Goal: Communication & Community: Answer question/provide support

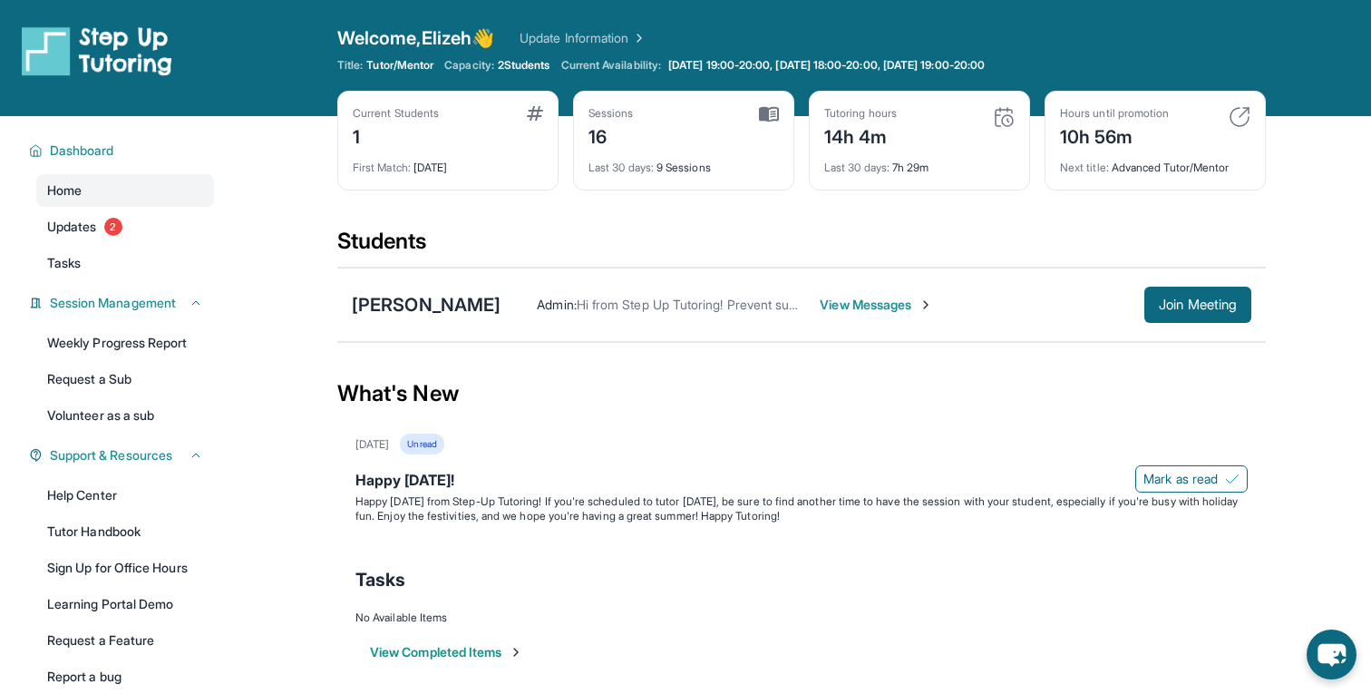
click at [824, 300] on span "View Messages" at bounding box center [876, 305] width 113 height 18
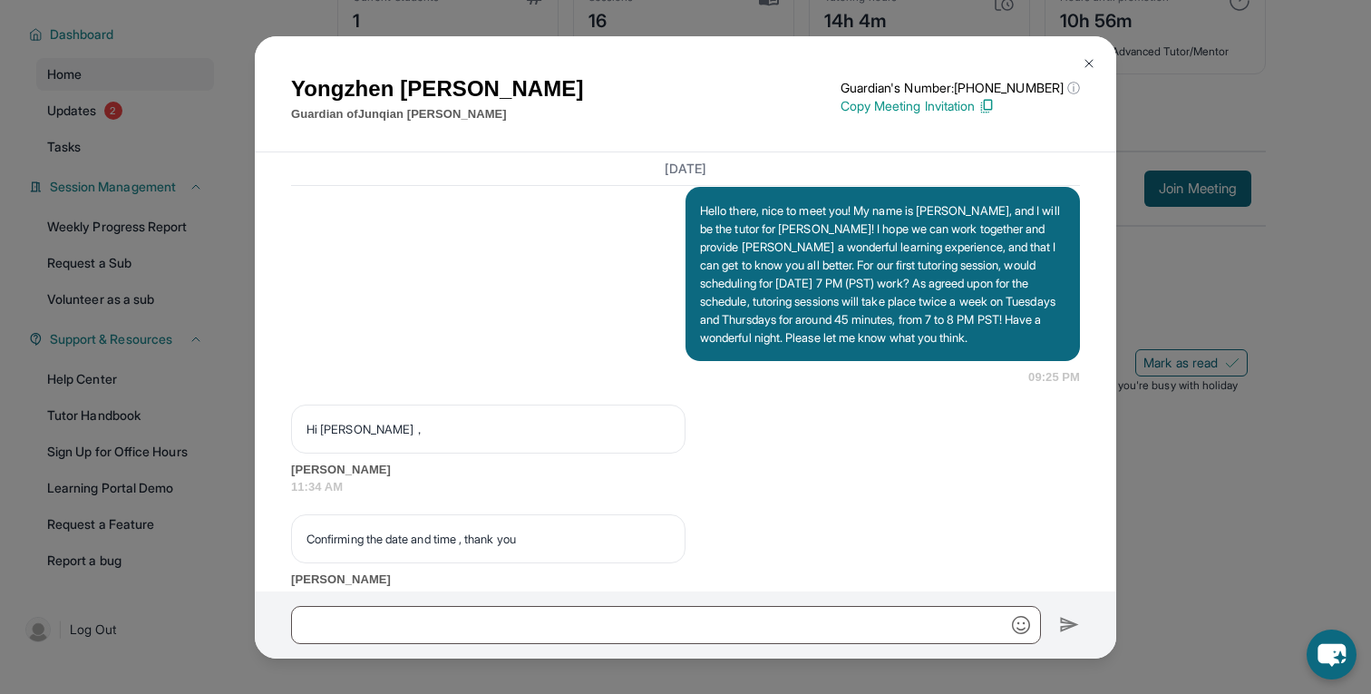
scroll to position [1313, 0]
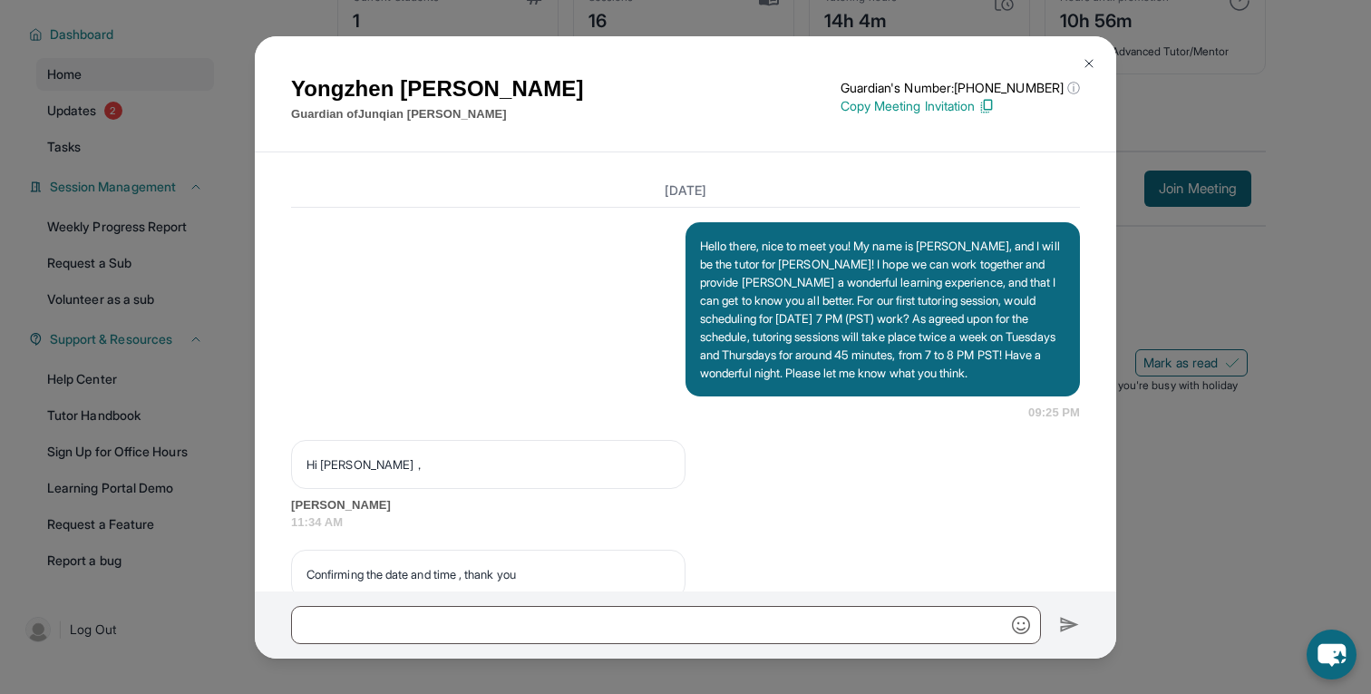
click at [803, 310] on p "Hello there, nice to meet you! My name is [PERSON_NAME], and I will be the tuto…" at bounding box center [883, 309] width 366 height 145
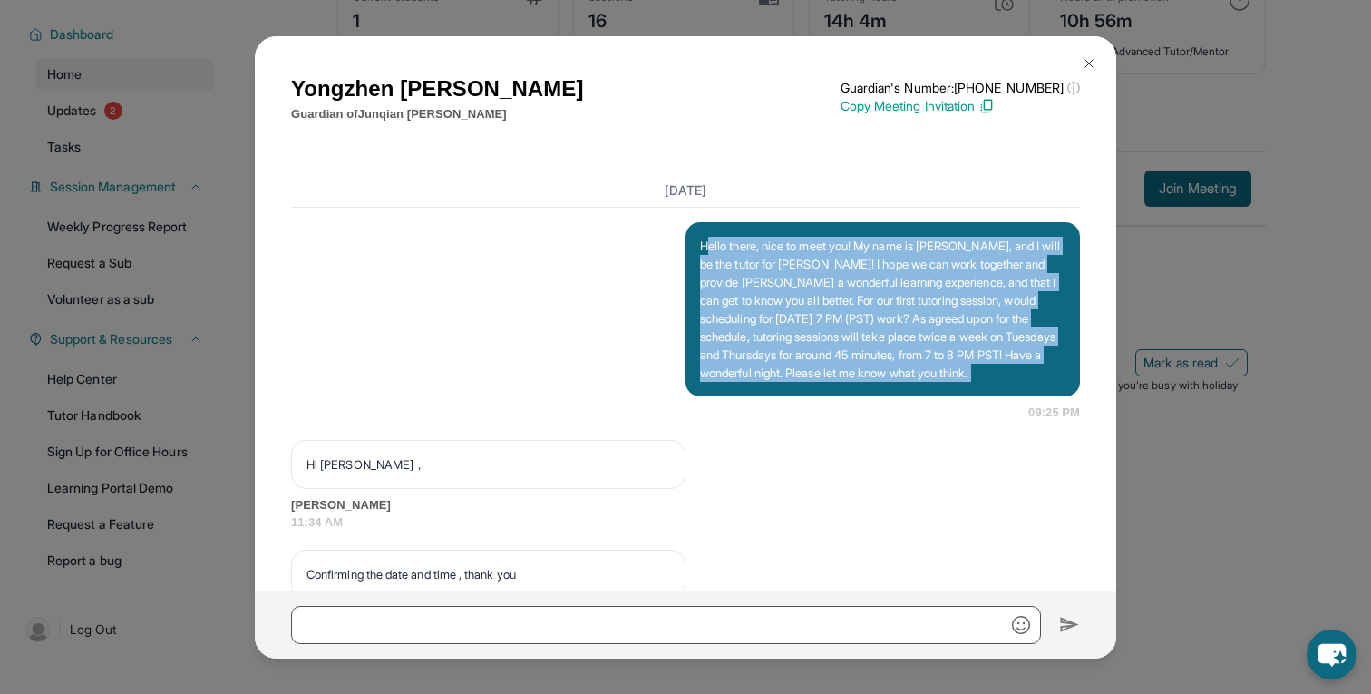
click at [803, 310] on p "Hello there, nice to meet you! My name is [PERSON_NAME], and I will be the tuto…" at bounding box center [883, 309] width 366 height 145
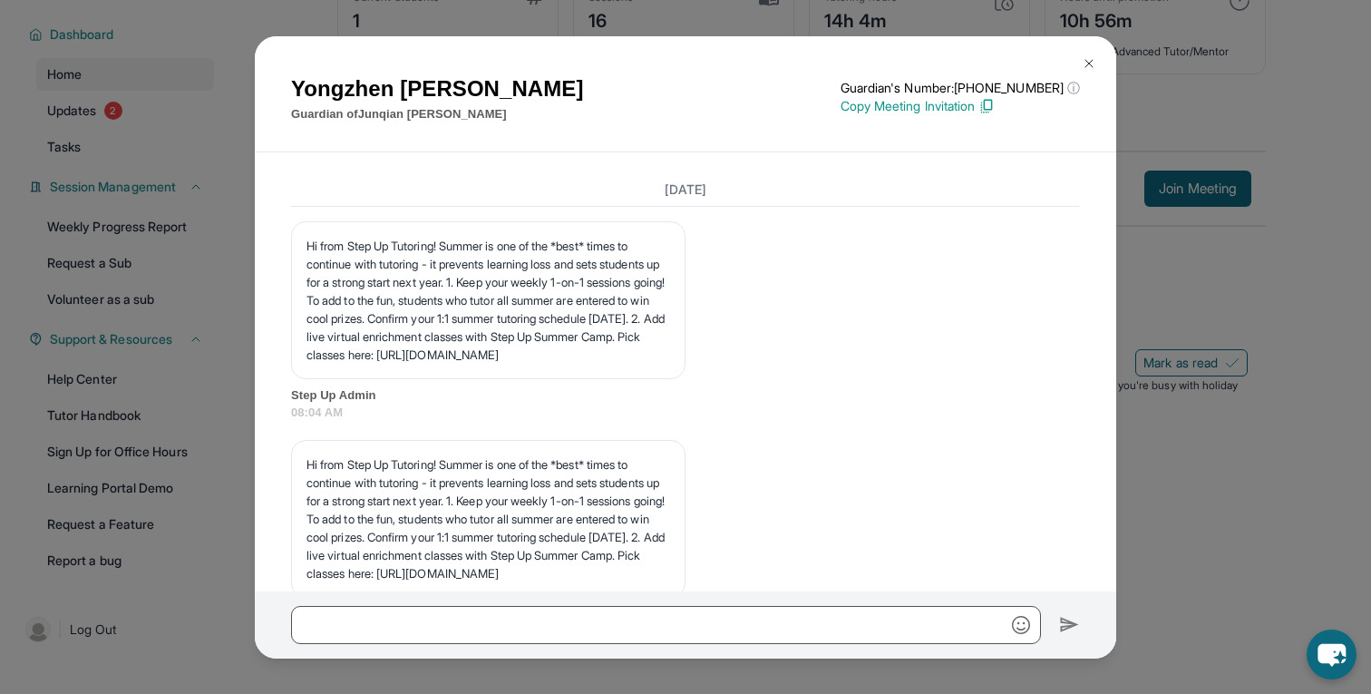
click at [810, 368] on div "Hi from Step Up Tutoring! Summer is one of the *best* times to continue with tu…" at bounding box center [685, 321] width 789 height 200
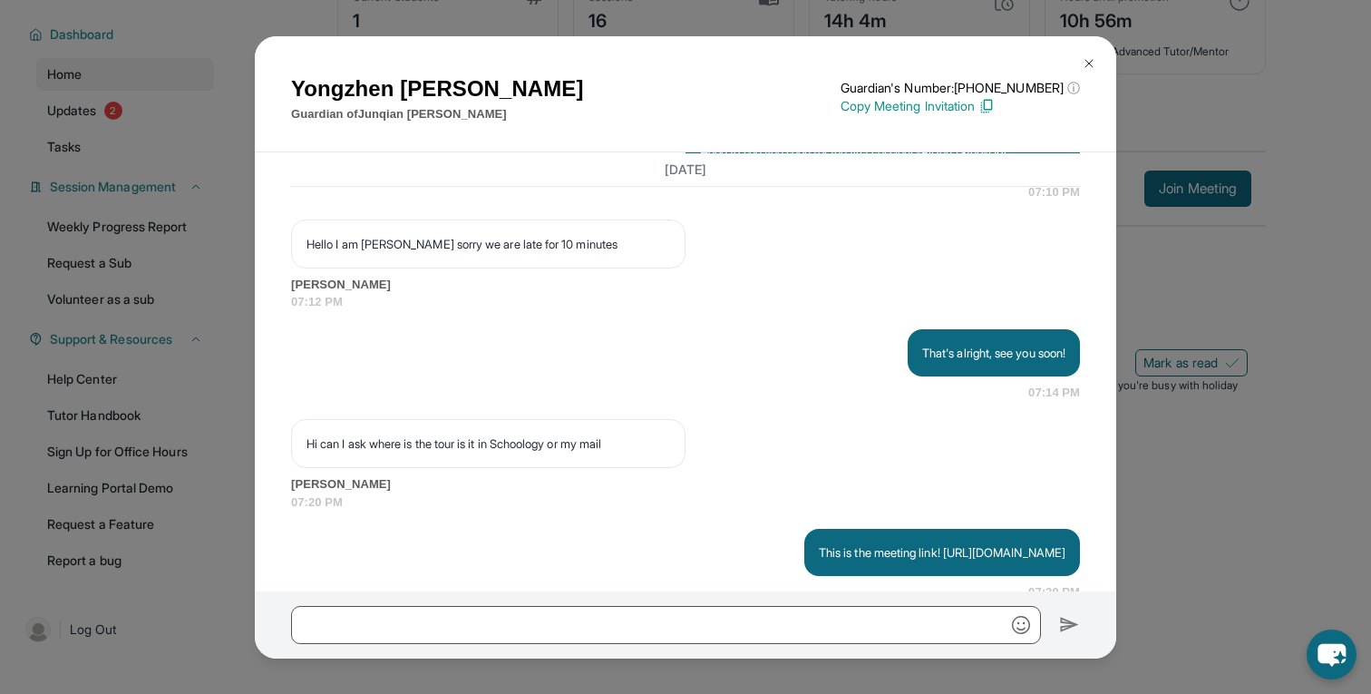
scroll to position [3533, 0]
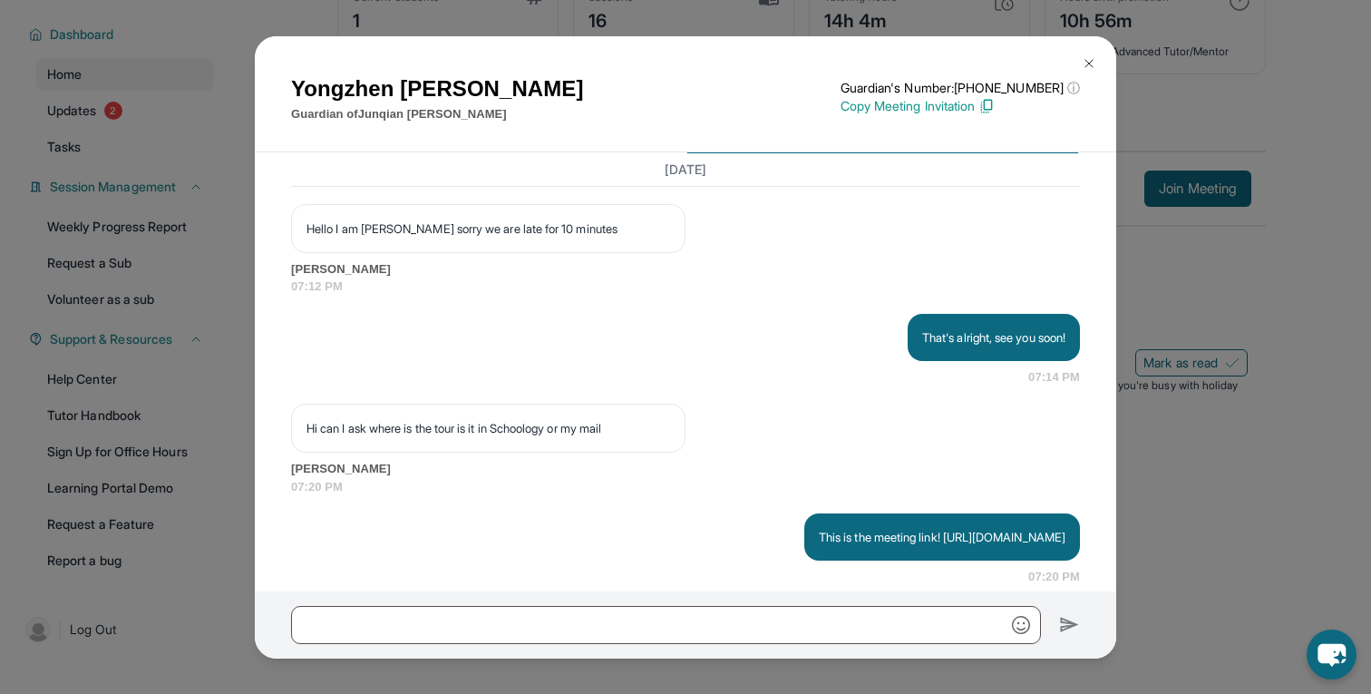
click at [892, 340] on div "[DATE] Hello! This is Elizeh from Step-Up. [DATE] is our session at 7 PM. Are y…" at bounding box center [685, 262] width 789 height 647
click at [891, 78] on div "Hello! This is Elizeh from Step-Up. [DATE] is our session at 7 PM. Are you read…" at bounding box center [685, 32] width 789 height 91
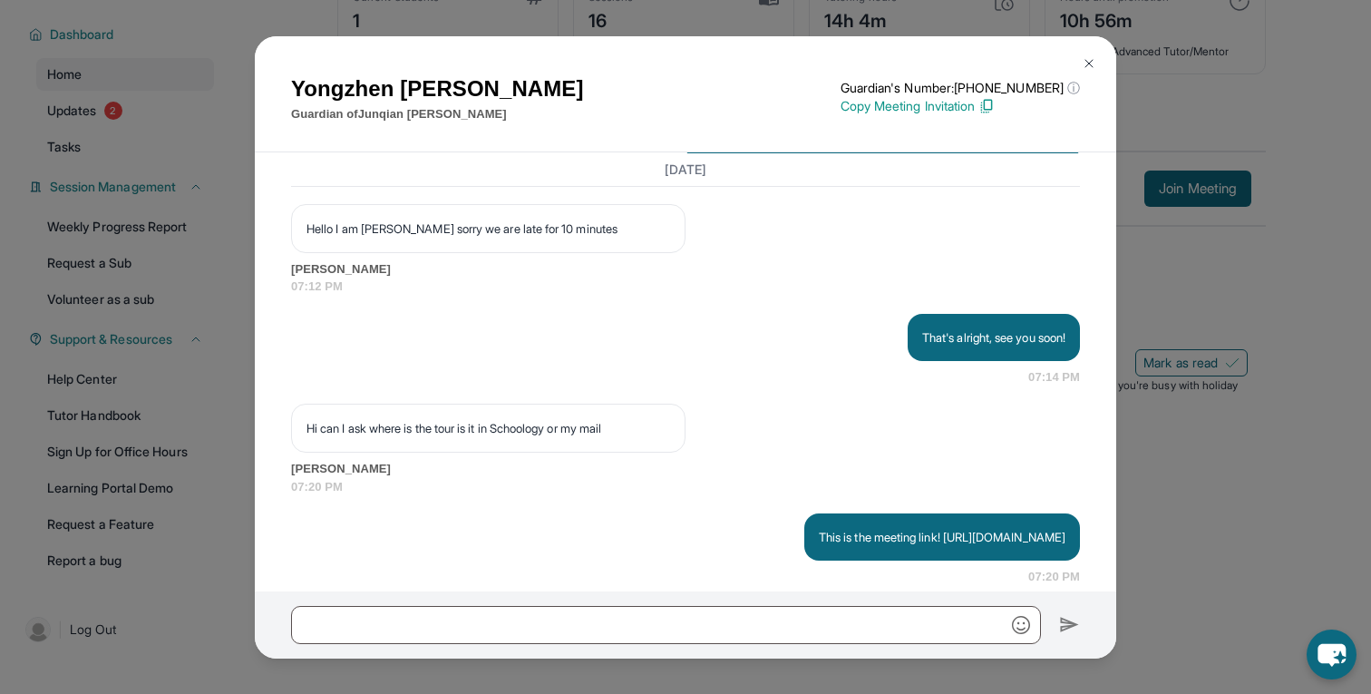
click at [891, 78] on div "Hello! This is Elizeh from Step-Up. [DATE] is our session at 7 PM. Are you read…" at bounding box center [685, 32] width 789 height 91
click at [1091, 53] on button at bounding box center [1089, 63] width 36 height 36
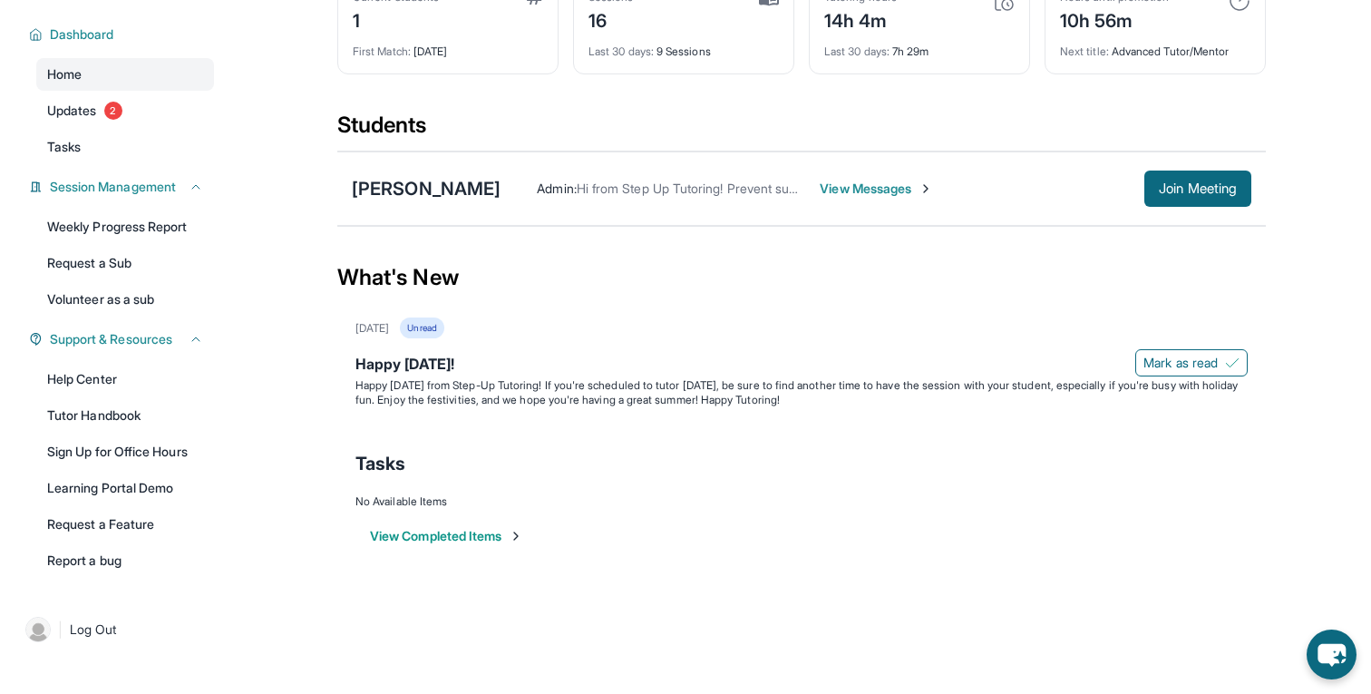
scroll to position [0, 0]
